Goal: Task Accomplishment & Management: Manage account settings

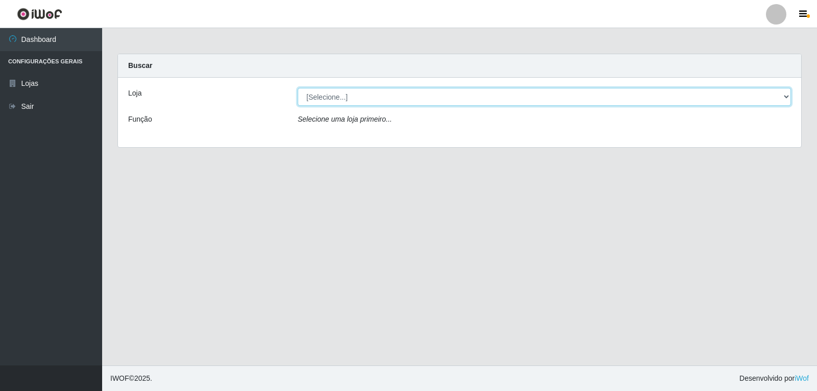
click at [402, 104] on select "[Selecione...] [PERSON_NAME]" at bounding box center [544, 97] width 493 height 18
select select "523"
click at [298, 88] on select "[Selecione...] [PERSON_NAME]" at bounding box center [544, 97] width 493 height 18
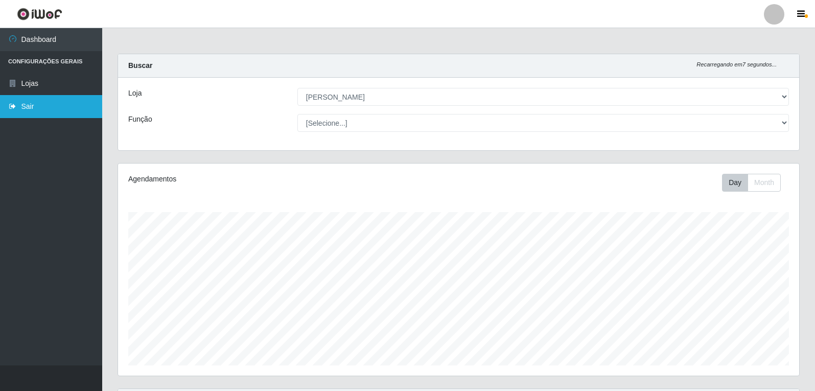
click at [50, 112] on link "Sair" at bounding box center [51, 106] width 102 height 23
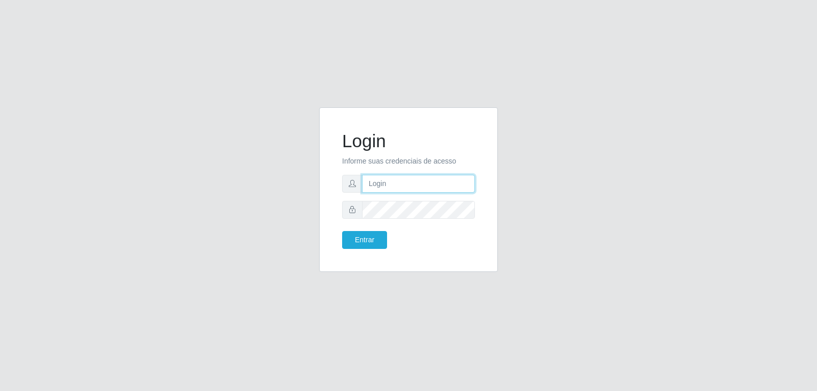
type input "[EMAIL_ADDRESS][DOMAIN_NAME]"
